Goal: Task Accomplishment & Management: Manage account settings

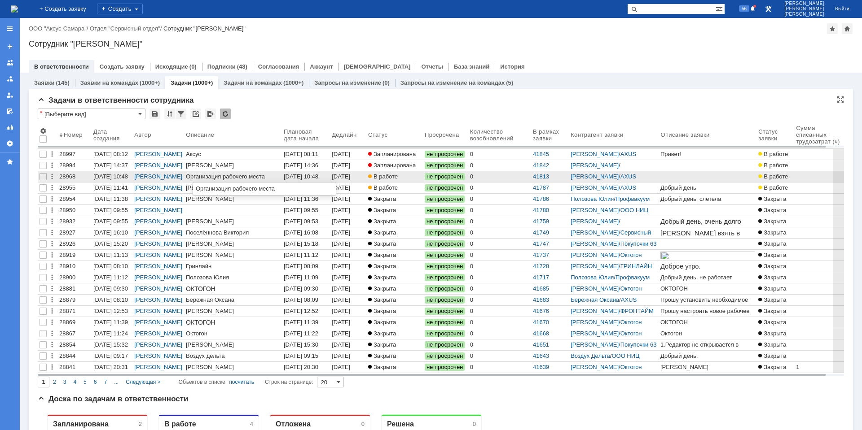
click at [245, 177] on div "Организация рабочего места" at bounding box center [225, 176] width 79 height 7
click at [298, 176] on div "[DATE] 10:48" at bounding box center [301, 176] width 35 height 7
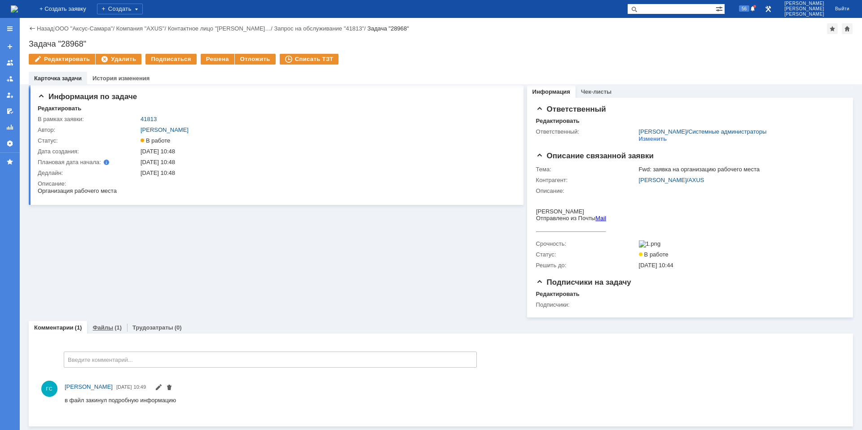
click at [97, 331] on link "Файлы" at bounding box center [102, 328] width 21 height 7
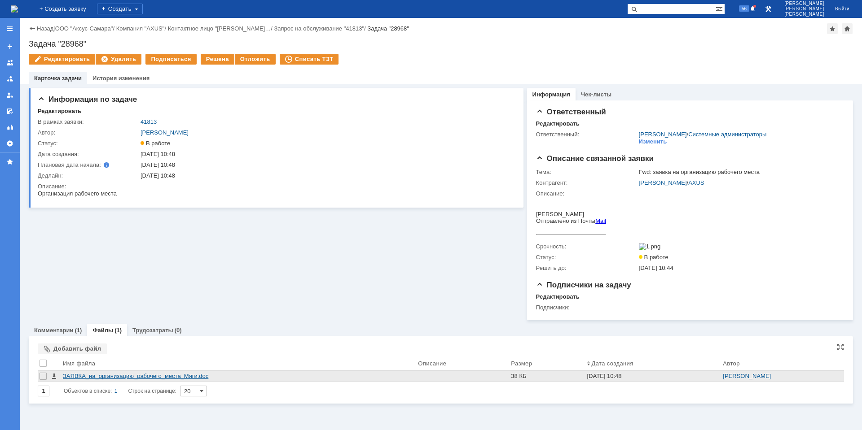
click at [145, 378] on div "ЗАЯВКА_на_организацию_рабочего_места_Мяги.doc" at bounding box center [238, 376] width 351 height 7
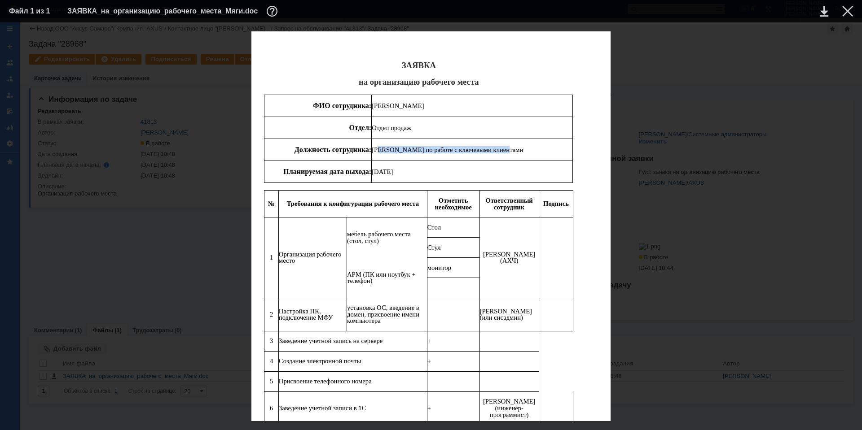
drag, startPoint x: 376, startPoint y: 150, endPoint x: 540, endPoint y: 150, distance: 163.8
click at [534, 150] on p "Менеджер по работе с ключевыми клиентами" at bounding box center [472, 150] width 201 height 7
click at [425, 140] on td "Менеджер по работе с ключевыми клиентами" at bounding box center [472, 150] width 201 height 22
drag, startPoint x: 375, startPoint y: 148, endPoint x: 504, endPoint y: 145, distance: 128.9
click at [504, 145] on td "Менеджер по работе с ключевыми клиентами" at bounding box center [472, 150] width 201 height 22
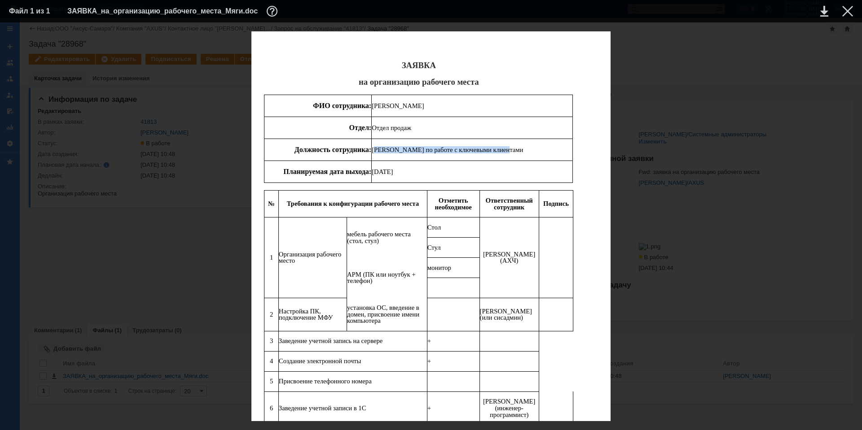
copy span "Менеджер по работе с ключевыми клиентами"
drag, startPoint x: 374, startPoint y: 128, endPoint x: 409, endPoint y: 129, distance: 35.0
click at [409, 129] on span "Отдел продаж" at bounding box center [391, 127] width 39 height 7
click at [410, 129] on span "Отдел продаж" at bounding box center [391, 127] width 39 height 7
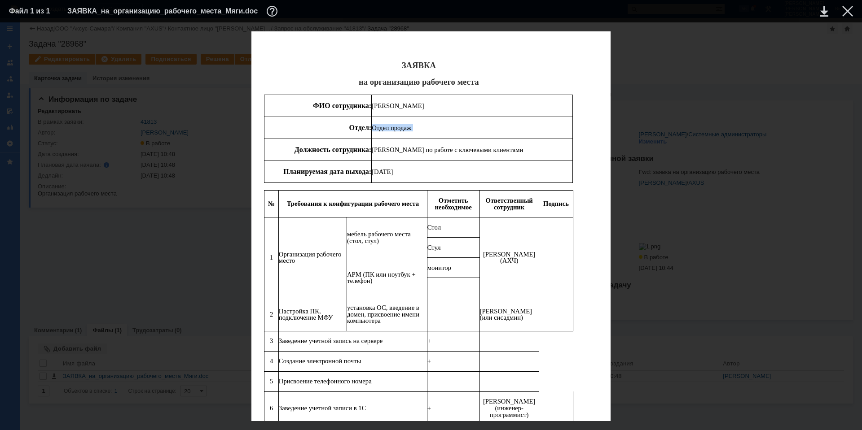
click at [410, 129] on span "Отдел продаж" at bounding box center [391, 127] width 39 height 7
copy tbody "Отдел продаж"
click at [681, 213] on div "Номер заявки ЗАЯВКА на организацию рабочего места ФИО сотрудника: Мяги Кирилл А…" at bounding box center [431, 389] width 844 height 717
click at [842, 15] on td at bounding box center [840, 10] width 25 height 13
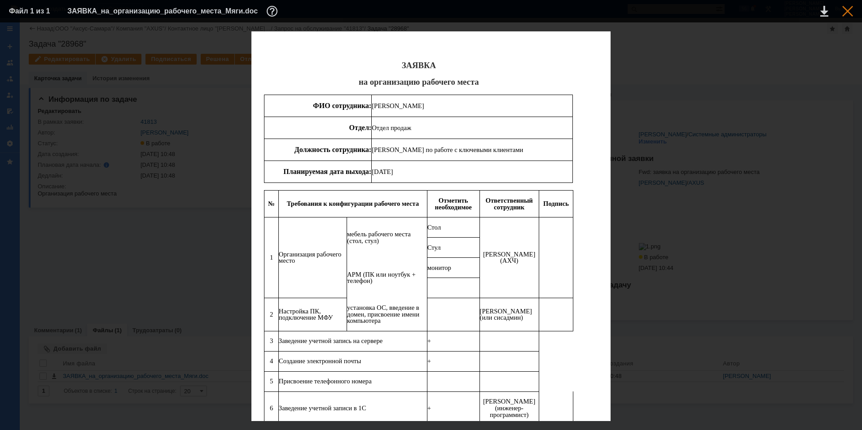
click at [844, 15] on div at bounding box center [847, 11] width 11 height 11
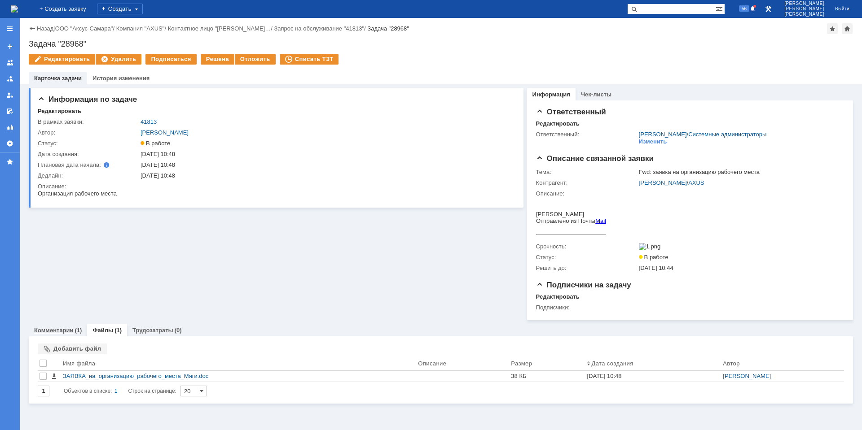
click at [58, 334] on link "Комментарии" at bounding box center [53, 330] width 39 height 7
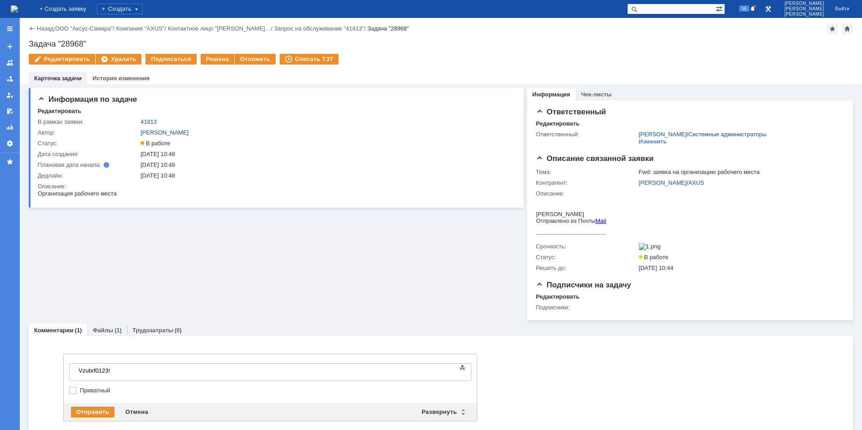
click at [80, 372] on div "​Vzubrf0123!" at bounding box center [142, 371] width 127 height 7
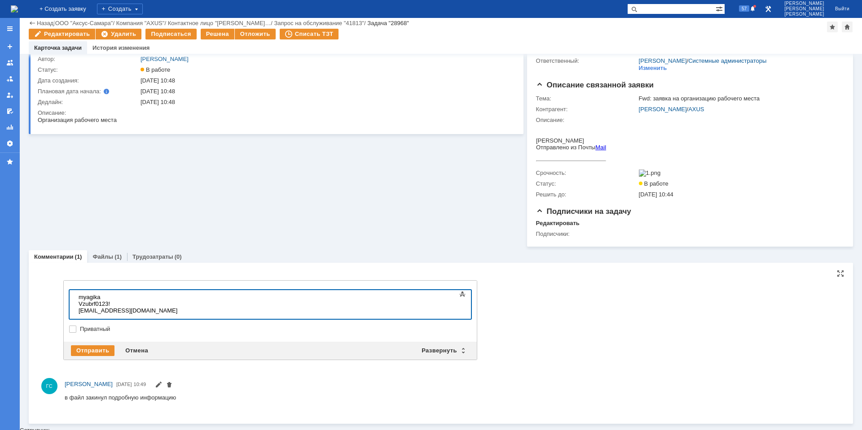
scroll to position [43, 0]
click at [91, 351] on div "Отправить" at bounding box center [93, 351] width 44 height 11
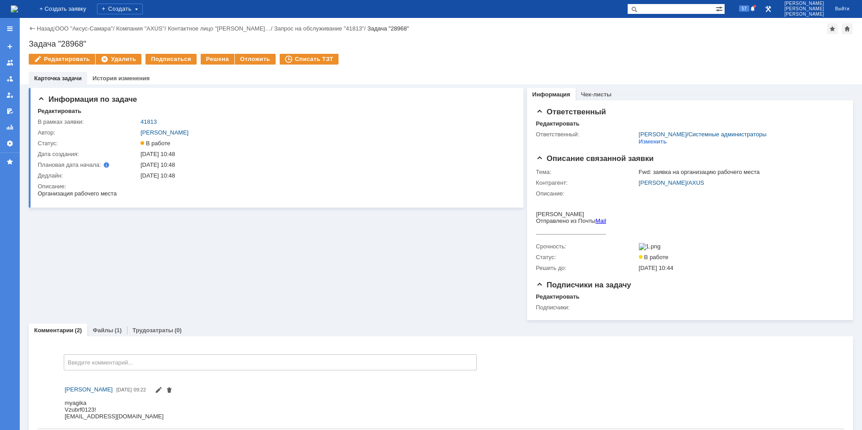
scroll to position [0, 0]
click at [49, 28] on link "Назад" at bounding box center [45, 28] width 17 height 7
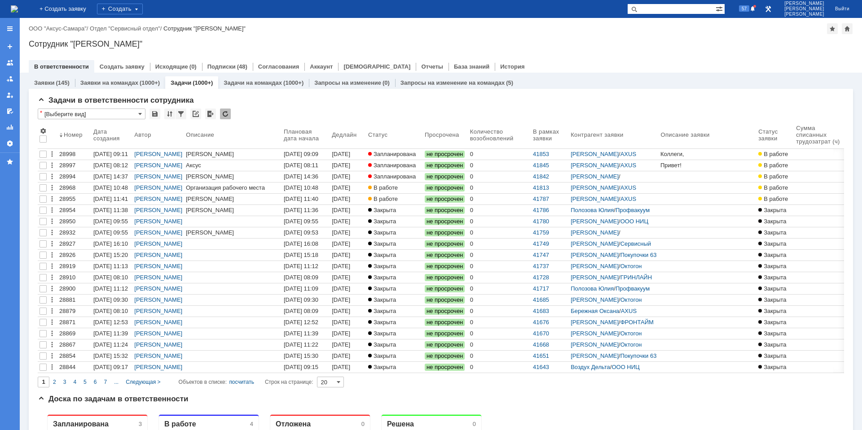
click at [307, 164] on div "[DATE] 08:11" at bounding box center [301, 165] width 35 height 7
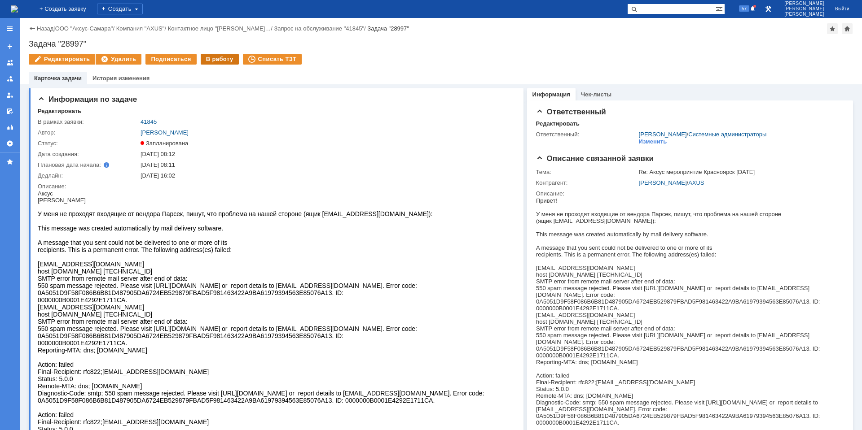
click at [214, 61] on div "В работу" at bounding box center [220, 59] width 38 height 11
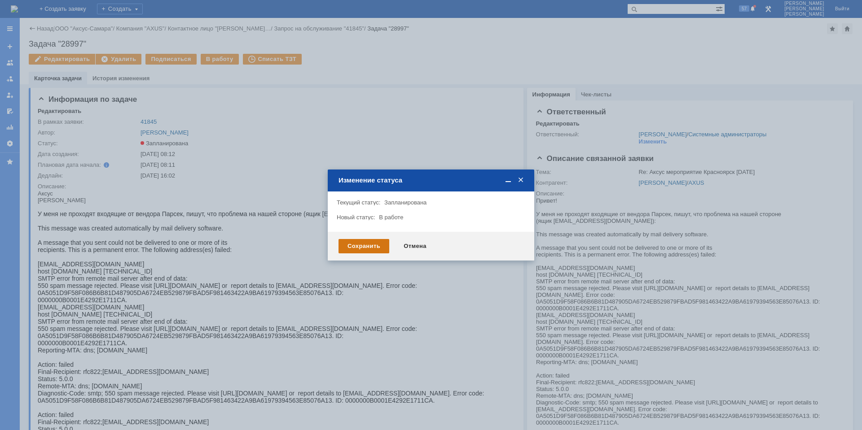
click at [355, 249] on div "Сохранить" at bounding box center [363, 246] width 51 height 14
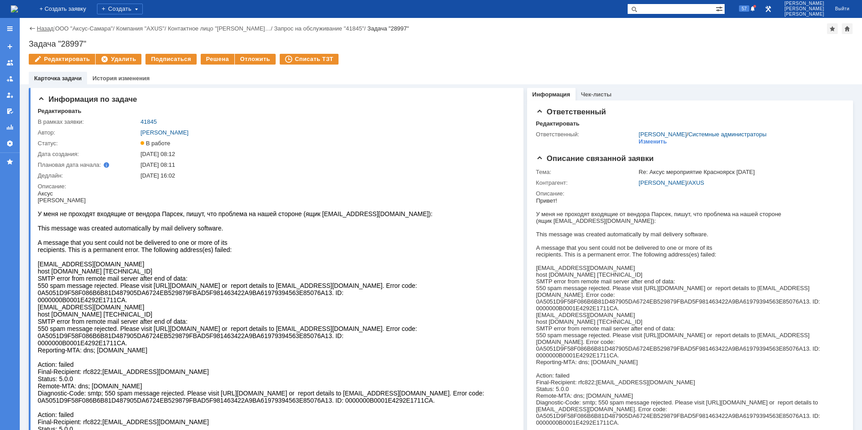
click at [39, 28] on link "Назад" at bounding box center [45, 28] width 17 height 7
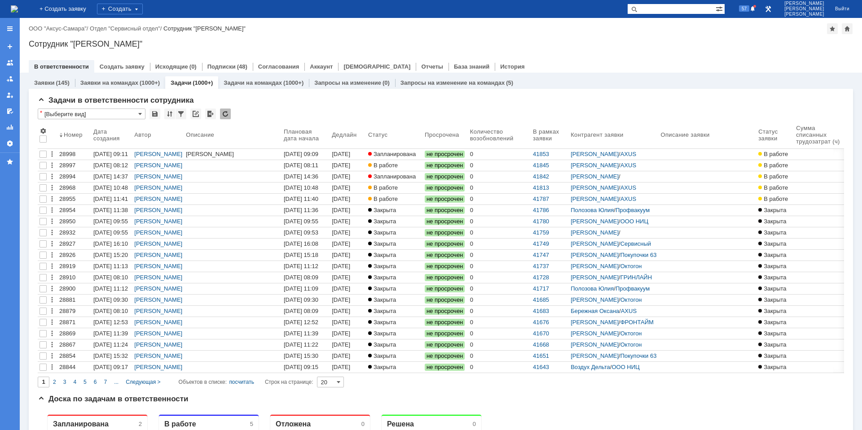
click at [271, 155] on div "[PERSON_NAME]" at bounding box center [233, 154] width 94 height 7
click at [298, 154] on div "[DATE] 09:09" at bounding box center [301, 154] width 35 height 7
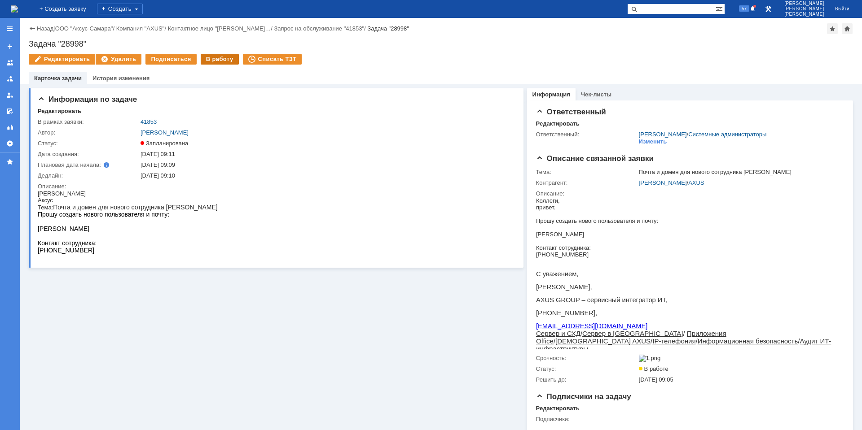
click at [209, 61] on div "В работу" at bounding box center [220, 59] width 38 height 11
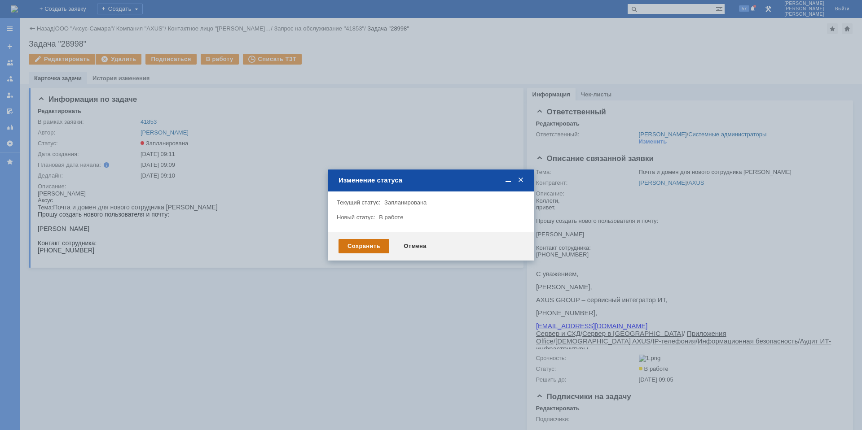
click at [369, 252] on div "Сохранить" at bounding box center [363, 246] width 51 height 14
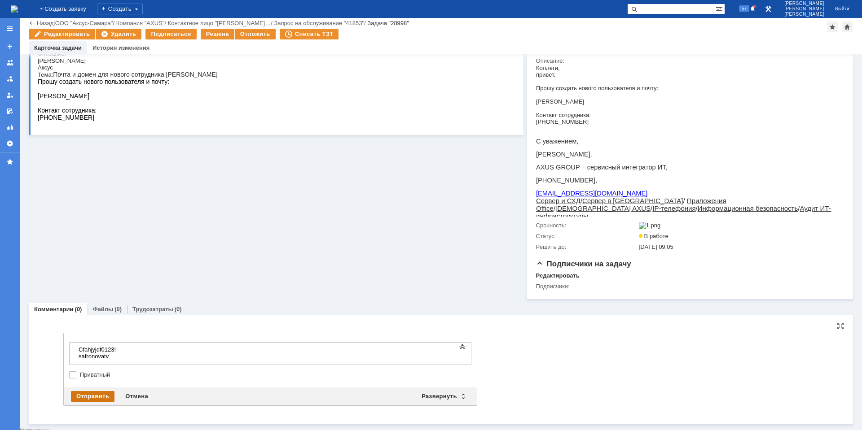
click at [97, 402] on div "Отправить" at bounding box center [93, 396] width 44 height 11
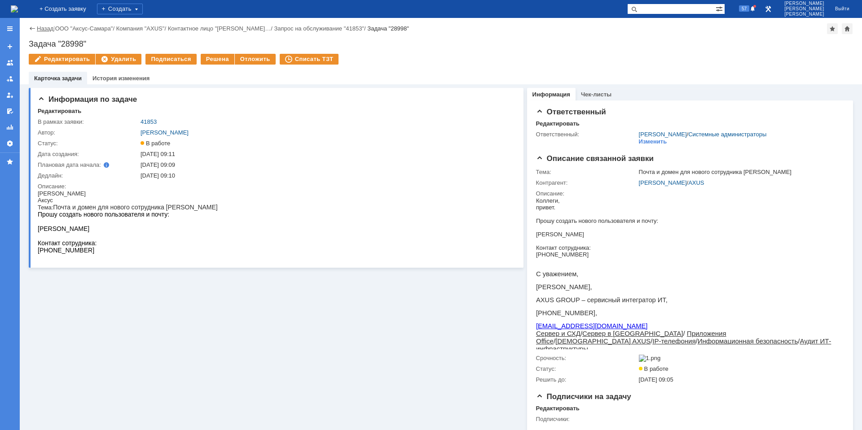
click at [42, 28] on link "Назад" at bounding box center [45, 28] width 17 height 7
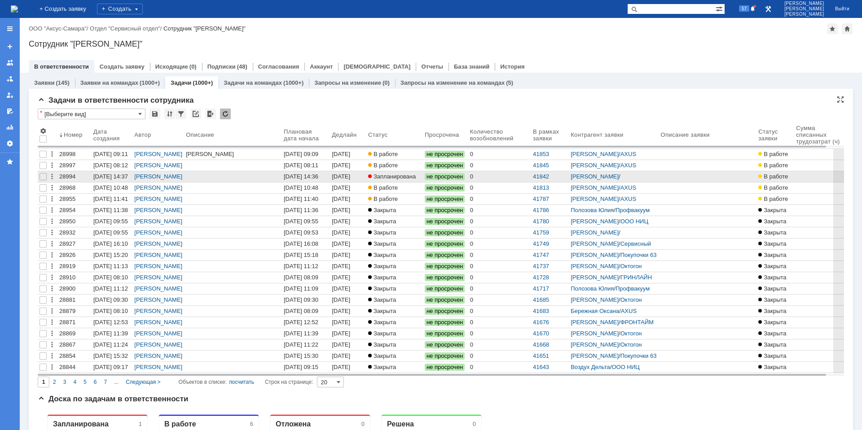
click at [338, 176] on link "[DATE] 14:37" at bounding box center [348, 176] width 36 height 11
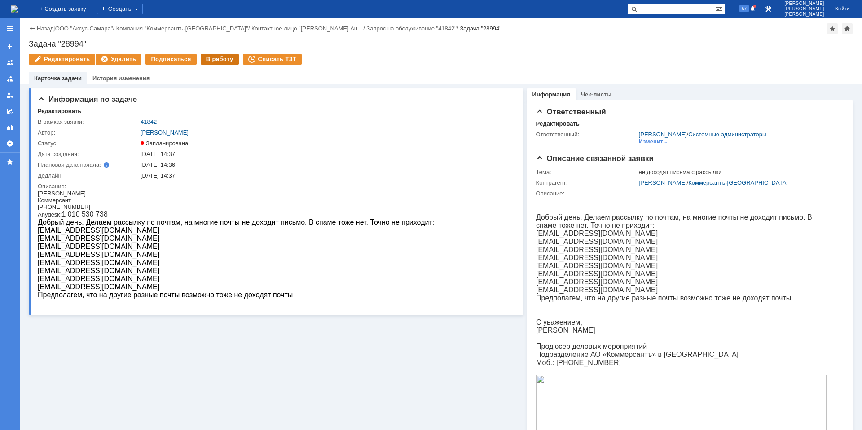
click at [211, 61] on div "В работу" at bounding box center [220, 59] width 38 height 11
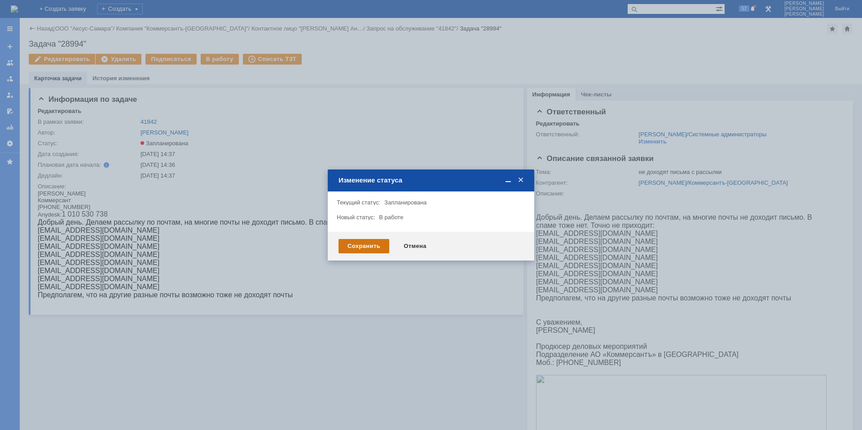
click at [354, 245] on div "Сохранить" at bounding box center [363, 246] width 51 height 14
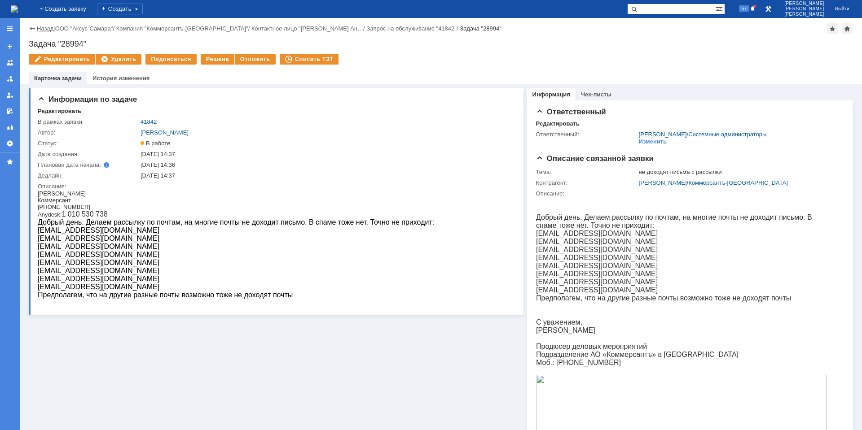
click at [43, 28] on link "Назад" at bounding box center [45, 28] width 17 height 7
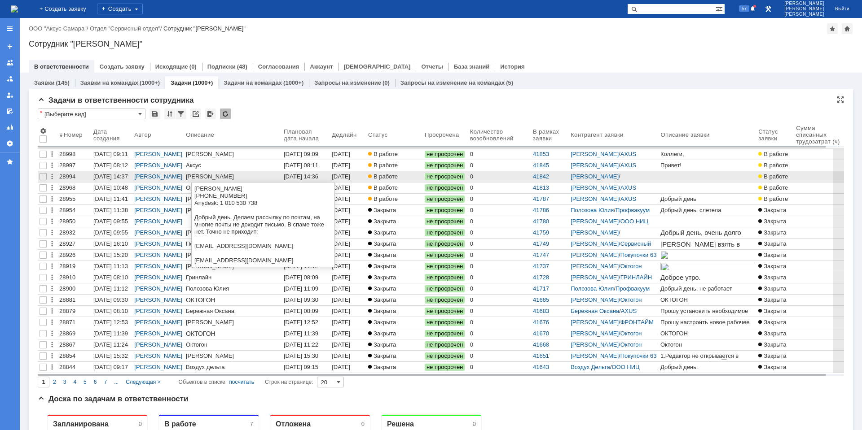
click at [293, 175] on div "[DATE] 14:36" at bounding box center [301, 176] width 35 height 7
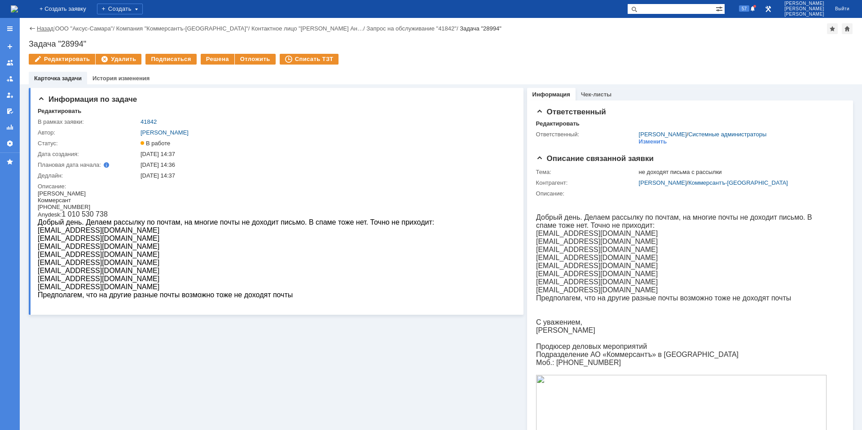
click at [49, 26] on link "Назад" at bounding box center [45, 28] width 17 height 7
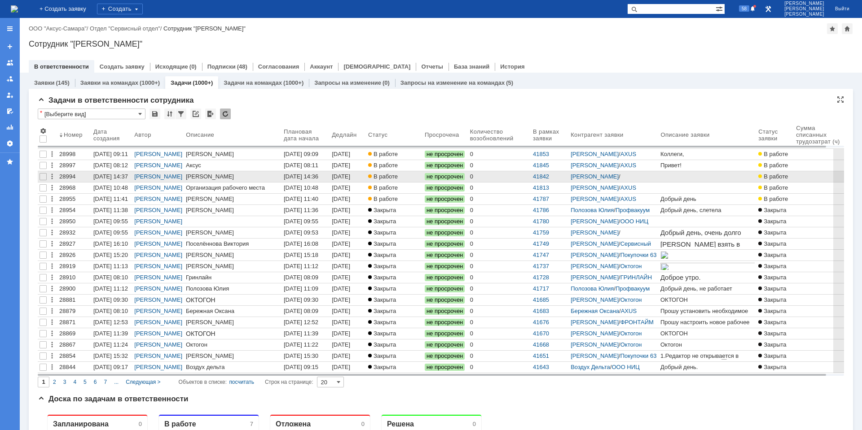
click at [221, 182] on td at bounding box center [233, 176] width 98 height 11
click at [214, 179] on div "[PERSON_NAME]" at bounding box center [233, 176] width 94 height 7
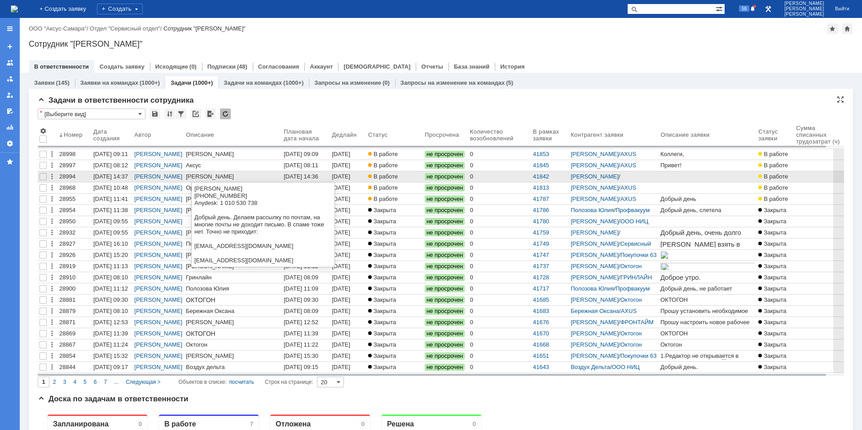
click at [226, 177] on div "[PERSON_NAME]" at bounding box center [233, 176] width 94 height 7
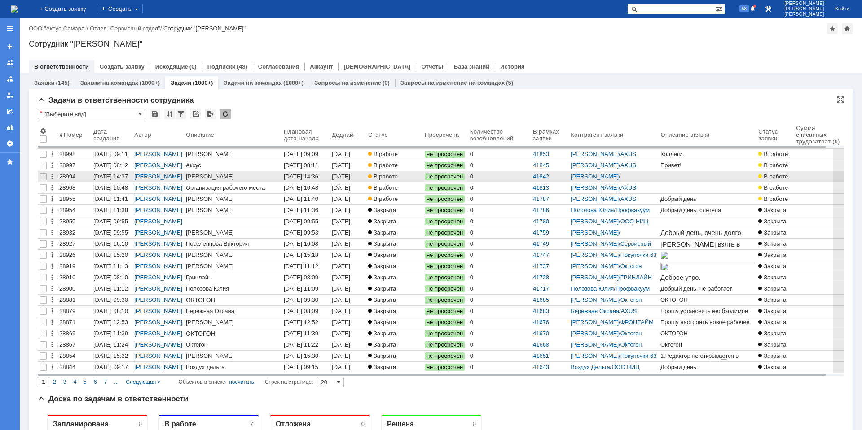
click at [299, 178] on div "[DATE] 14:36" at bounding box center [301, 176] width 35 height 7
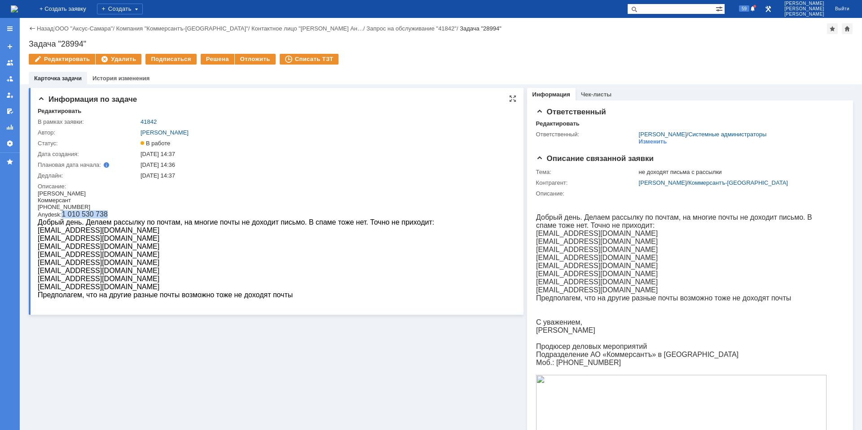
drag, startPoint x: 63, startPoint y: 216, endPoint x: 108, endPoint y: 214, distance: 44.5
click at [108, 214] on div "Anydesk: 1 010 530 738" at bounding box center [236, 215] width 396 height 8
copy span "1 010 530 738"
click at [185, 232] on p "[EMAIL_ADDRESS][DOMAIN_NAME]" at bounding box center [236, 231] width 396 height 8
click at [42, 24] on div "Назад | ООО "Аксус-Самара" / Компания "Коммерсантъ-Волга" / Контактное лицо "Де…" at bounding box center [441, 28] width 824 height 11
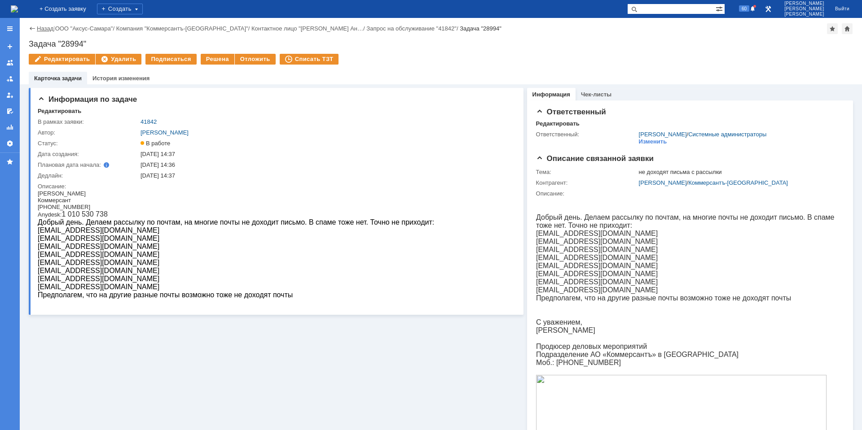
click at [42, 27] on link "Назад" at bounding box center [45, 28] width 17 height 7
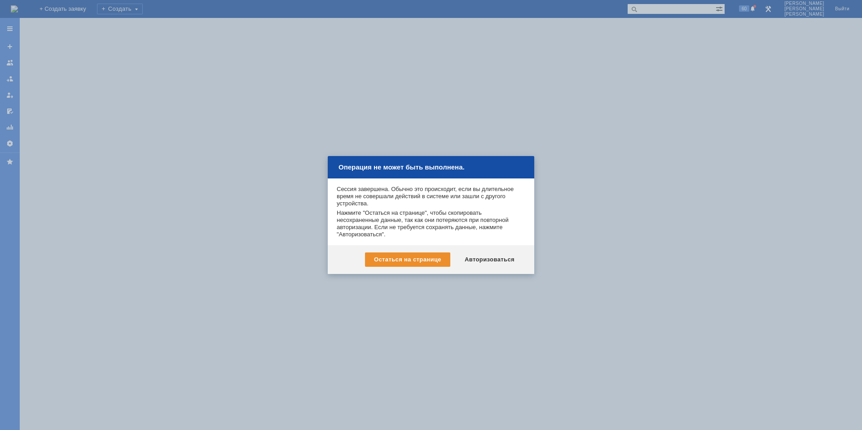
click at [503, 271] on div "Остаться на странице Авторизоваться" at bounding box center [431, 260] width 206 height 29
click at [496, 262] on div "Авторизоваться" at bounding box center [490, 260] width 68 height 14
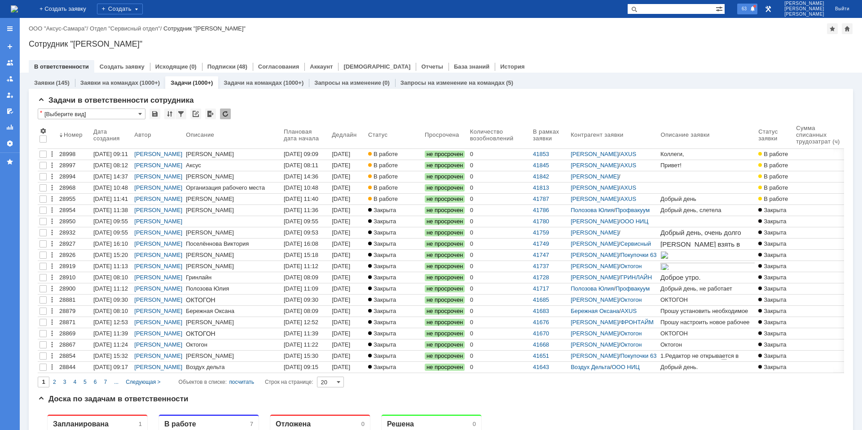
click at [754, 12] on div "63" at bounding box center [747, 9] width 20 height 11
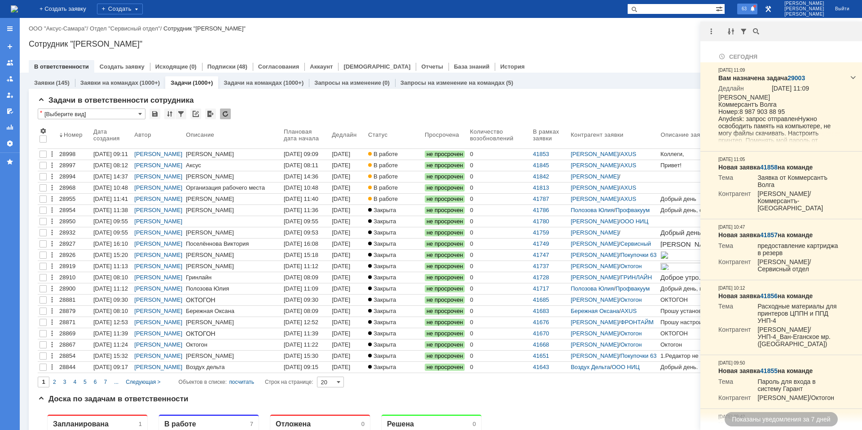
click at [718, 31] on div at bounding box center [712, 31] width 25 height 11
click at [716, 31] on div at bounding box center [711, 31] width 11 height 11
click at [728, 51] on div "Отметить уведомления прочитанными" at bounding box center [773, 54] width 120 height 6
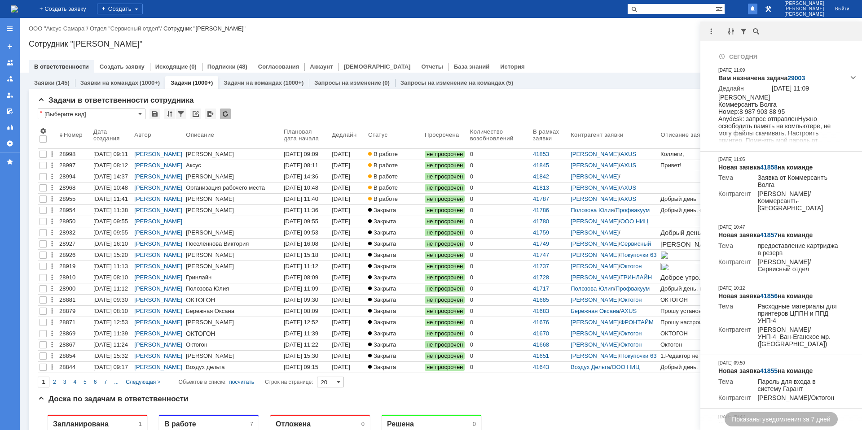
click at [645, 39] on div "Назад | ООО "Аксус-Самара" / Отдел "Сервисный отдел" / Сотрудник "[PERSON_NAME]…" at bounding box center [441, 45] width 842 height 55
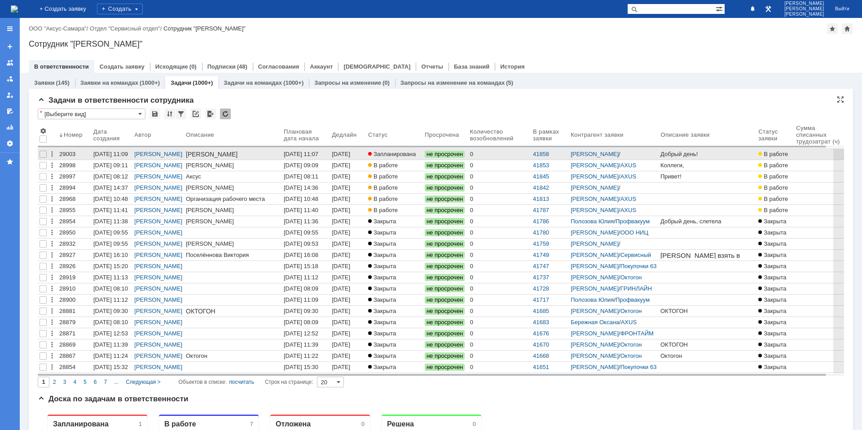
drag, startPoint x: 829, startPoint y: 196, endPoint x: 221, endPoint y: 154, distance: 609.6
click at [221, 154] on span "[PERSON_NAME]" at bounding box center [212, 154] width 52 height 7
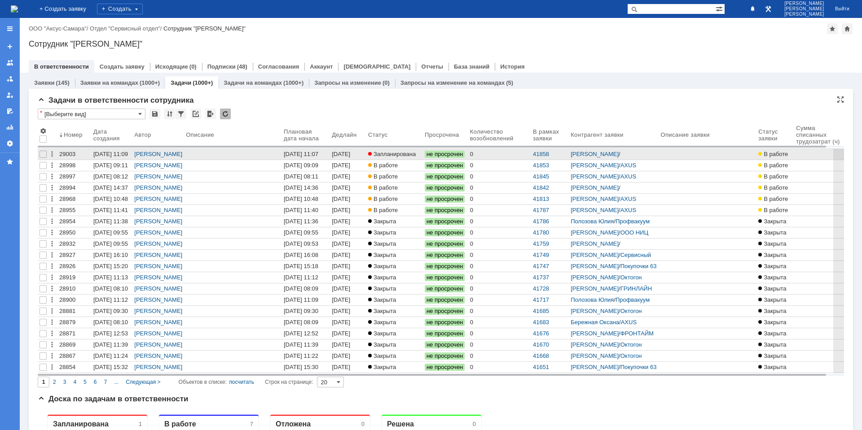
click at [303, 153] on div "[DATE] 11:07" at bounding box center [301, 154] width 35 height 7
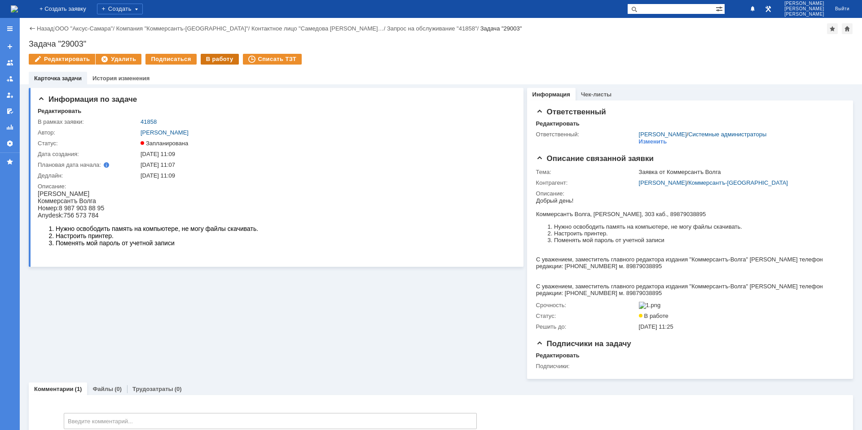
click at [211, 61] on div "В работу" at bounding box center [220, 59] width 38 height 11
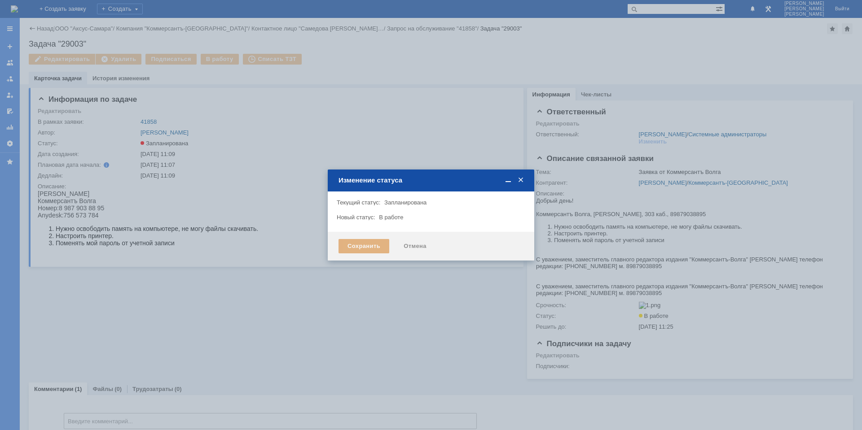
click at [370, 248] on div "Сохранить" at bounding box center [363, 246] width 51 height 14
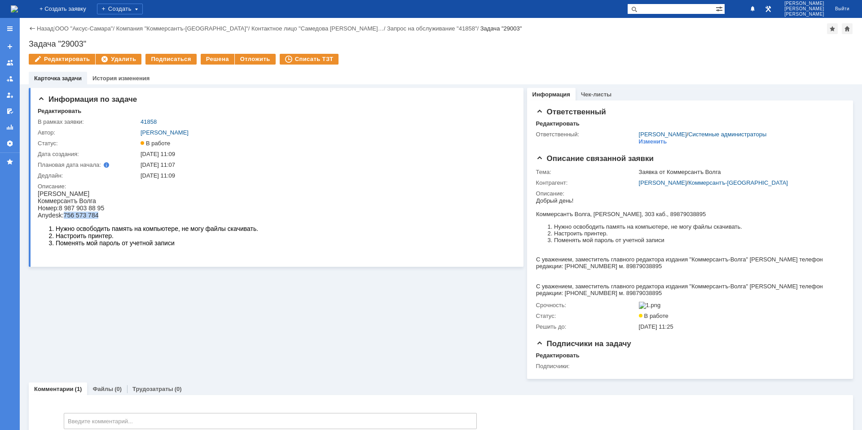
drag, startPoint x: 77, startPoint y: 216, endPoint x: 98, endPoint y: 216, distance: 21.5
click at [98, 216] on span "756 573 784" at bounding box center [81, 215] width 35 height 7
copy span "756 573 784"
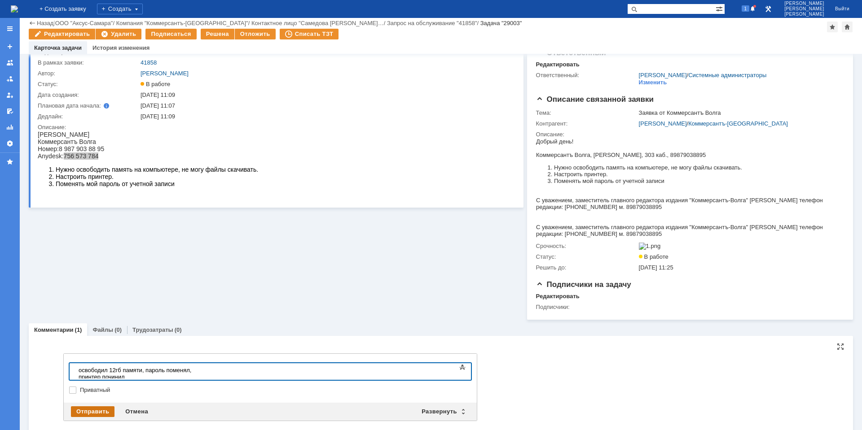
click at [105, 410] on div "Отправить" at bounding box center [93, 412] width 44 height 11
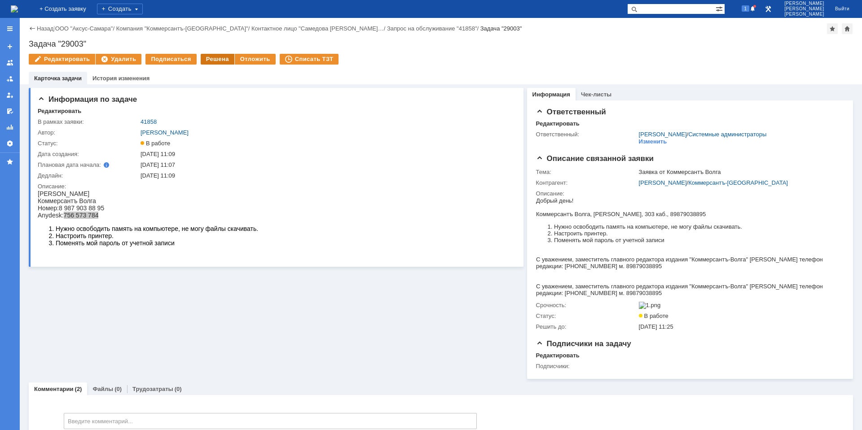
click at [211, 61] on div "Решена" at bounding box center [218, 59] width 34 height 11
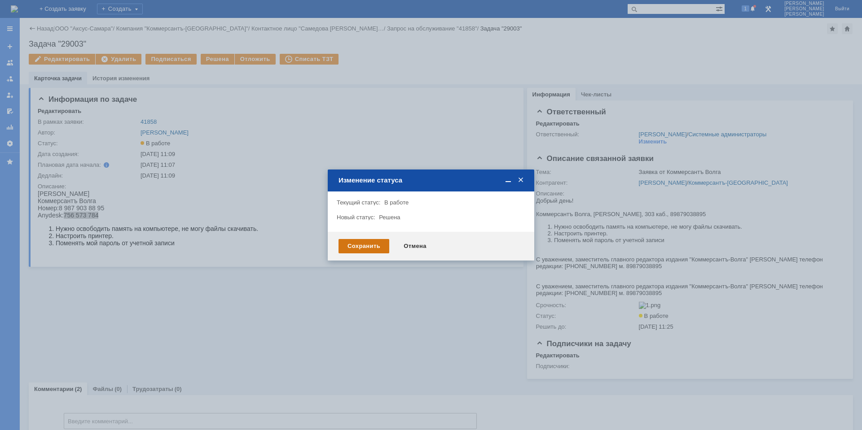
click at [364, 246] on div "Сохранить" at bounding box center [363, 246] width 51 height 14
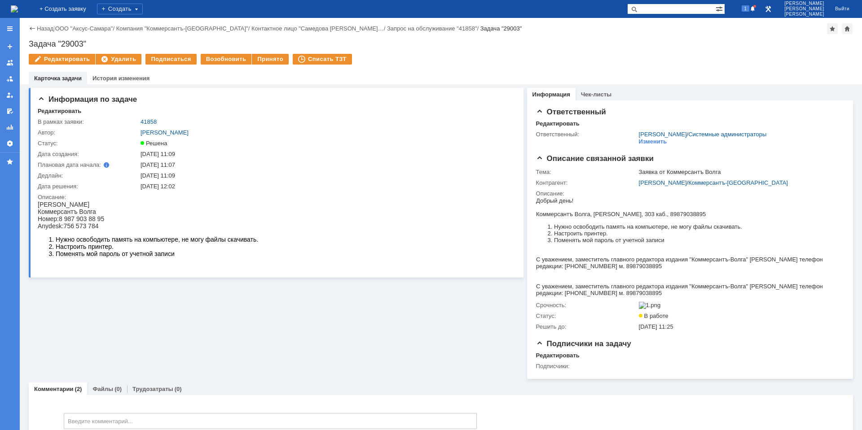
click at [755, 17] on div "1" at bounding box center [743, 9] width 27 height 18
click at [750, 10] on span "1" at bounding box center [746, 8] width 8 height 6
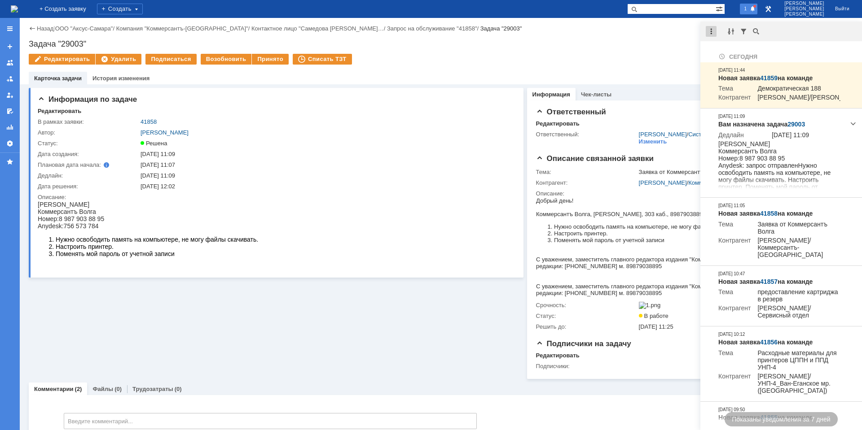
click at [706, 32] on div at bounding box center [711, 31] width 11 height 11
click at [723, 49] on div "Отметить уведомления прочитанными" at bounding box center [772, 54] width 131 height 13
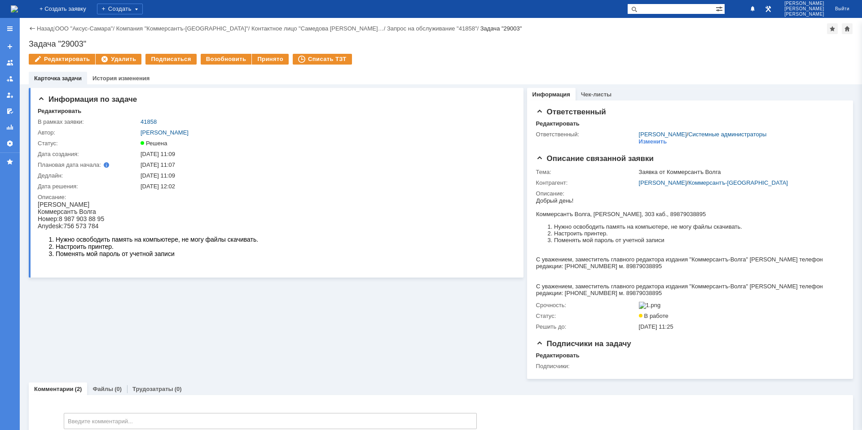
click at [666, 50] on div "Назад | ООО "Аксус-Самара" / Компания "Коммерсантъ-Волга" / Контактное лицо "Са…" at bounding box center [441, 51] width 842 height 66
click at [18, 18] on div "На домашнюю" at bounding box center [14, 9] width 7 height 18
click at [18, 13] on img at bounding box center [14, 8] width 7 height 7
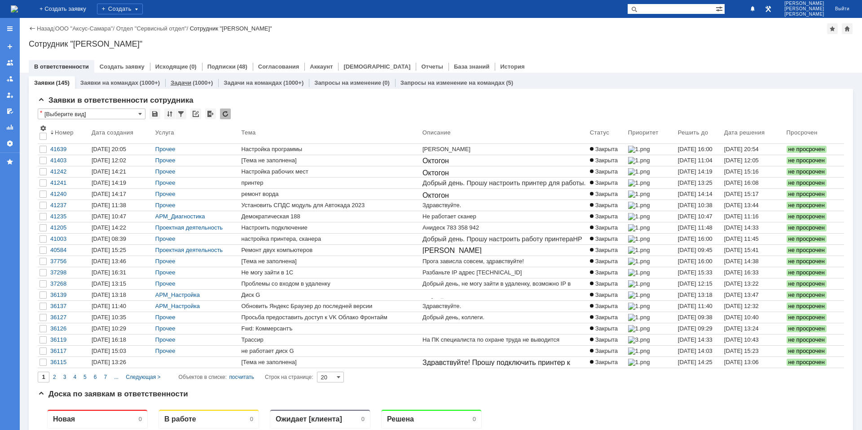
click at [183, 83] on link "Задачи" at bounding box center [181, 82] width 21 height 7
